Goal: Information Seeking & Learning: Find specific fact

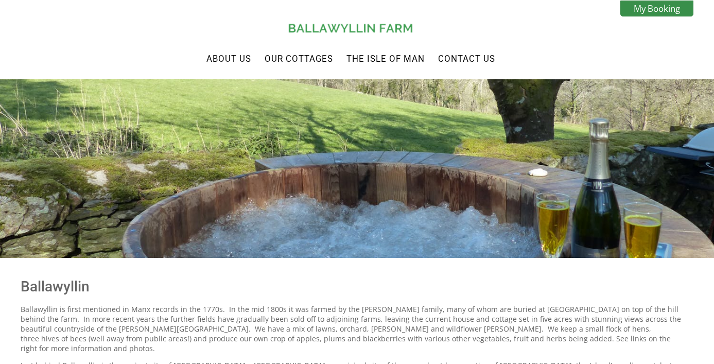
scroll to position [122, 0]
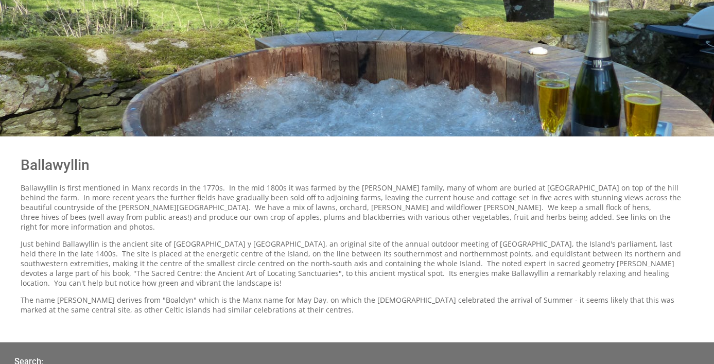
click at [304, 207] on p "Ballawyllin is first mentioned in Manx records in the 1770s. In the mid 1800s i…" at bounding box center [351, 207] width 661 height 49
click at [383, 195] on p "Ballawyllin is first mentioned in Manx records in the 1770s. In the mid 1800s i…" at bounding box center [351, 207] width 661 height 49
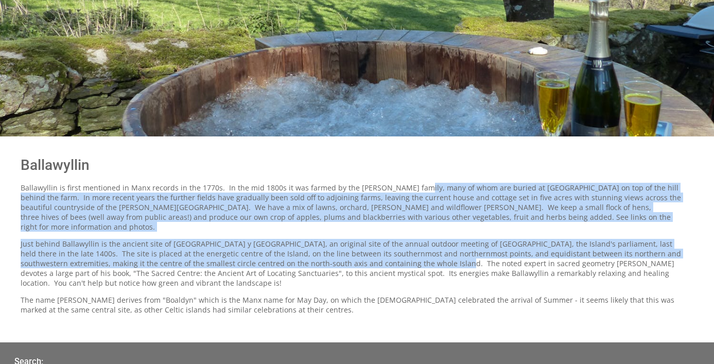
drag, startPoint x: 408, startPoint y: 191, endPoint x: 413, endPoint y: 248, distance: 57.4
click at [414, 249] on div "Ballawyllin Ballawyllin is first mentioned in Manx records in the 1770s. In the…" at bounding box center [350, 235] width 673 height 176
click at [413, 248] on p "Just behind Ballawyllin is the ancient site of [GEOGRAPHIC_DATA] y [GEOGRAPHIC_…" at bounding box center [351, 263] width 661 height 49
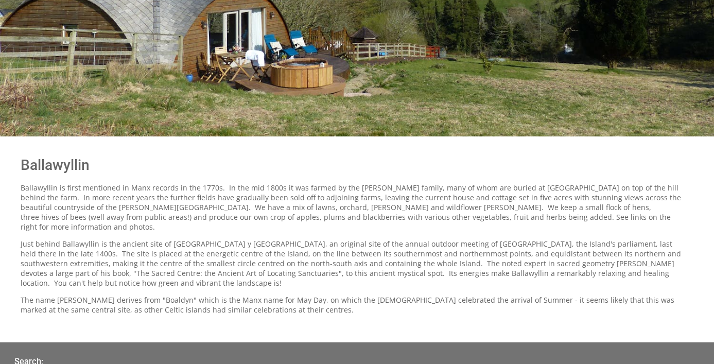
click at [363, 185] on p "Ballawyllin is first mentioned in Manx records in the 1770s. In the mid 1800s i…" at bounding box center [351, 207] width 661 height 49
copy p "[PERSON_NAME]"
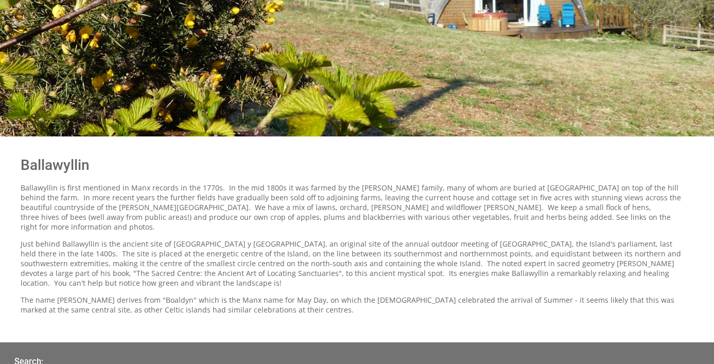
click at [390, 295] on p "The name [PERSON_NAME] derives from "Boaldyn" which is the Manx name for May Da…" at bounding box center [351, 305] width 661 height 20
click at [216, 191] on p "Ballawyllin is first mentioned in Manx records in the 1770s. In the mid 1800s i…" at bounding box center [351, 207] width 661 height 49
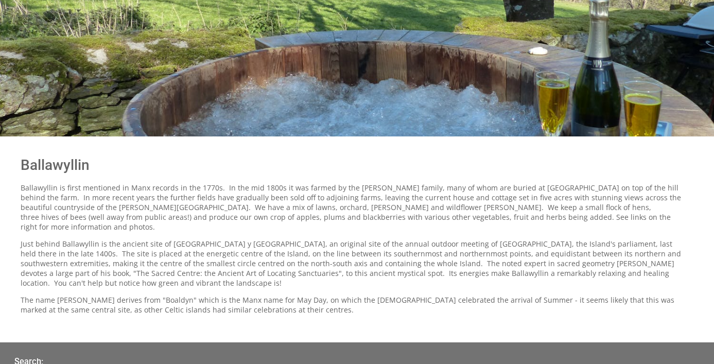
click at [52, 161] on h1 "Ballawyllin" at bounding box center [351, 165] width 661 height 17
copy h1 "Ballawyllin"
